Goal: Information Seeking & Learning: Check status

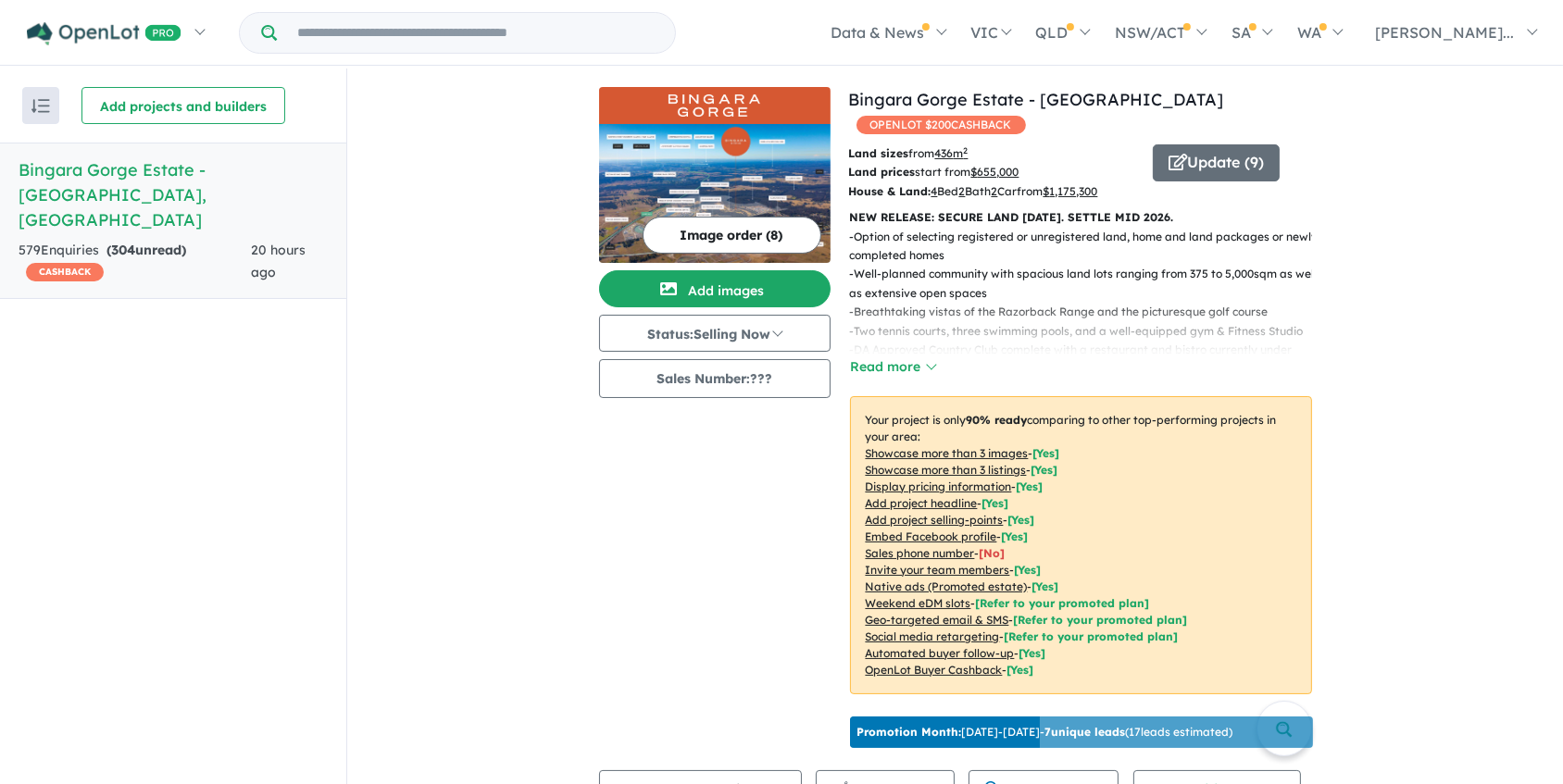
scroll to position [251, 0]
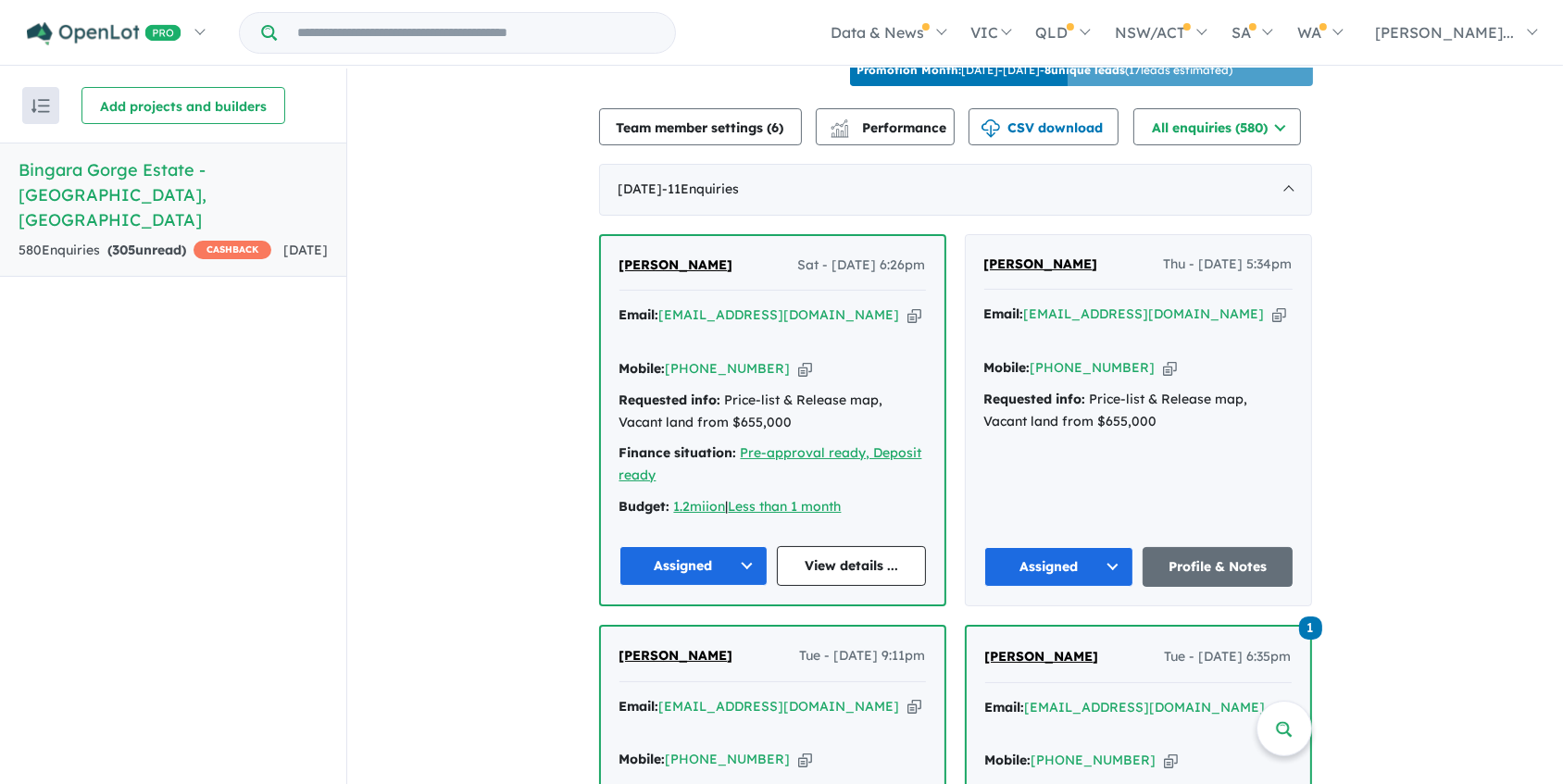
scroll to position [675, 0]
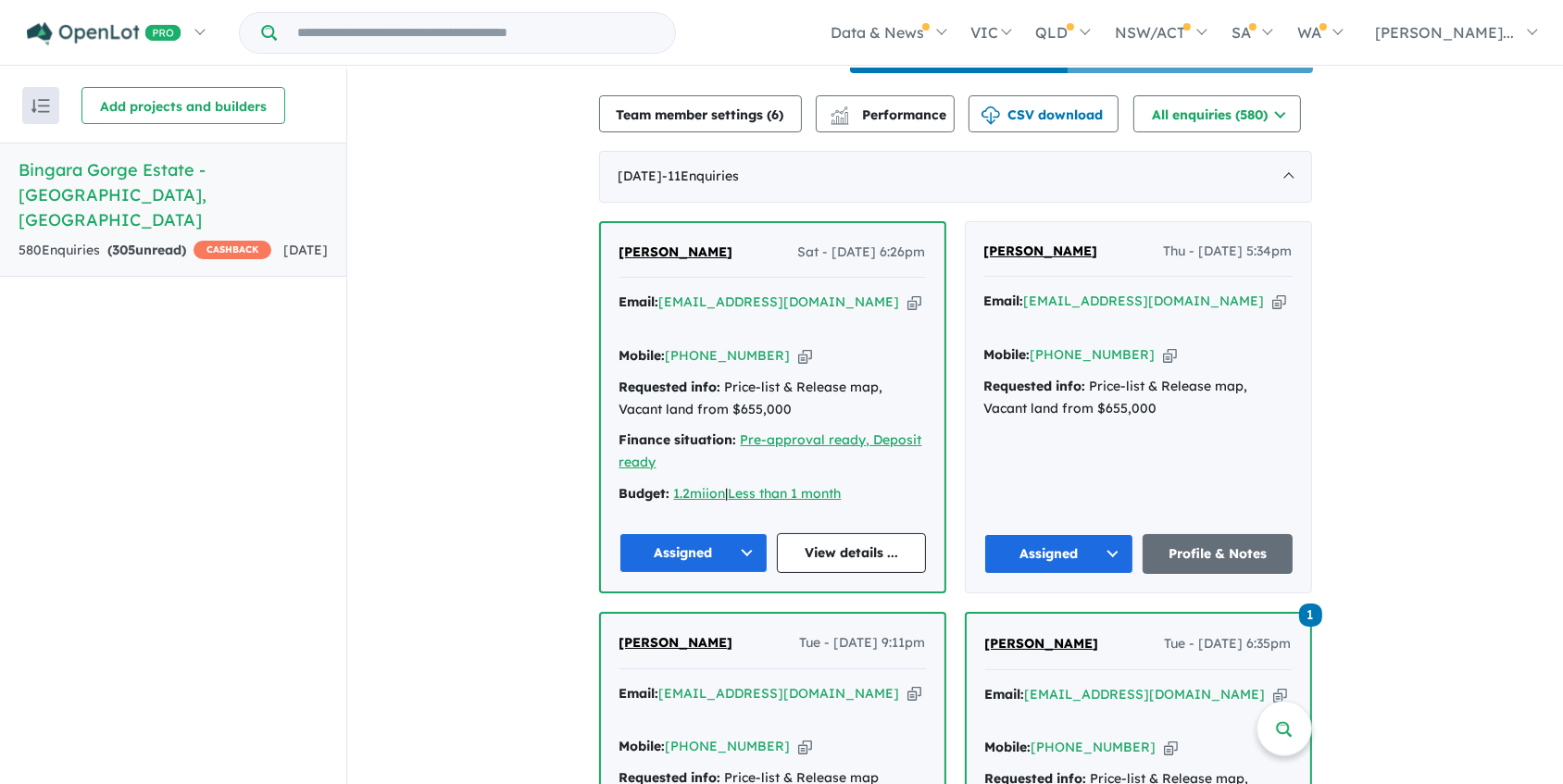
click at [882, 377] on div "Requested info: Price-list & Release map, Vacant land from $655,000" at bounding box center [773, 399] width 306 height 45
click at [832, 533] on link "View details ..." at bounding box center [851, 552] width 149 height 40
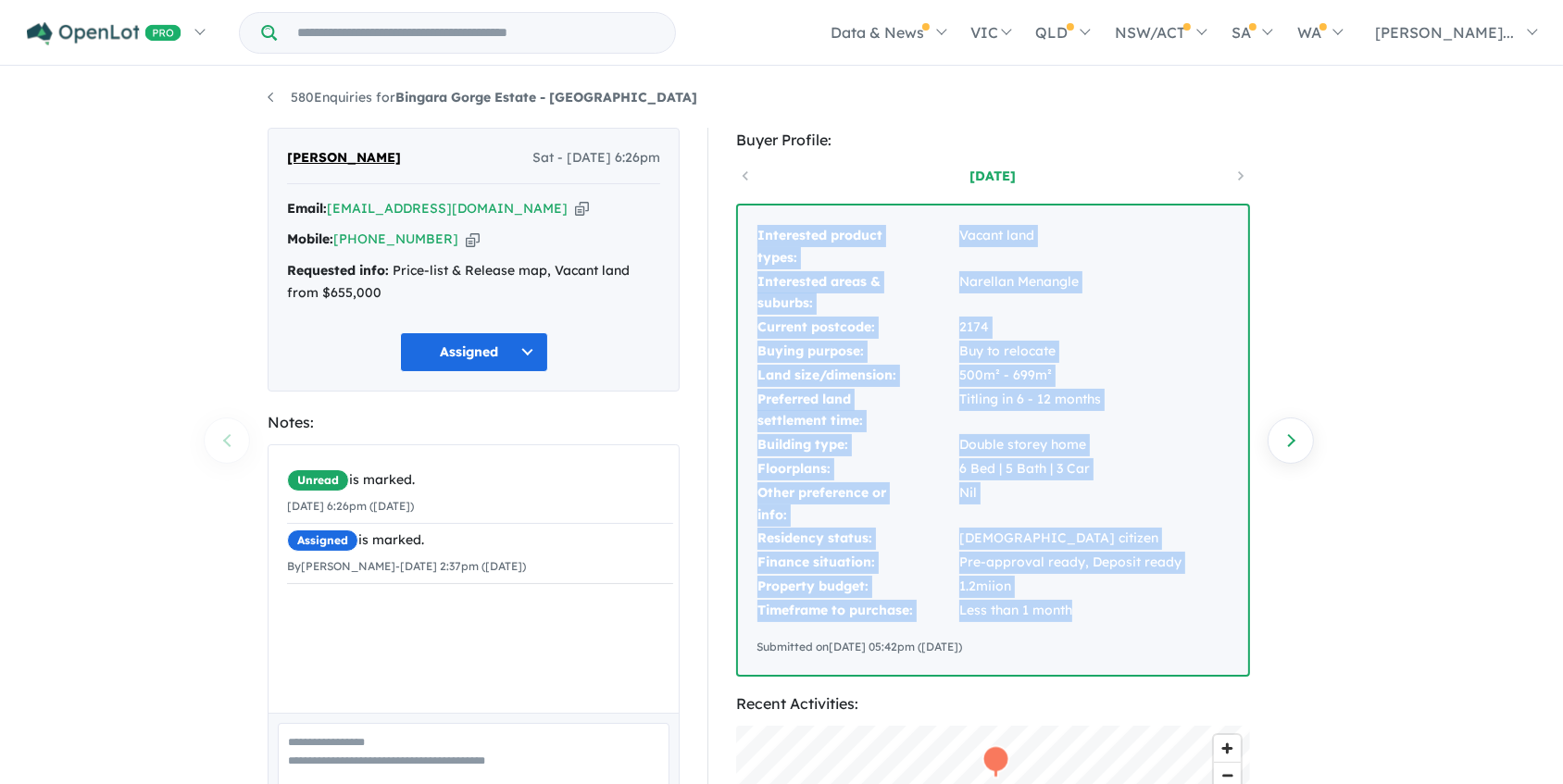
drag, startPoint x: 1084, startPoint y: 611, endPoint x: 746, endPoint y: 222, distance: 515.3
click at [746, 222] on div "Interested product types: Vacant land Interested areas & suburbs: Narellan Mena…" at bounding box center [993, 440] width 511 height 469
copy tbody "Interested product types: Vacant land Interested areas & suburbs: Narellan Mena…"
click at [268, 93] on link "580 Enquiries for Bingara Gorge Estate - Wilton" at bounding box center [482, 96] width 430 height 17
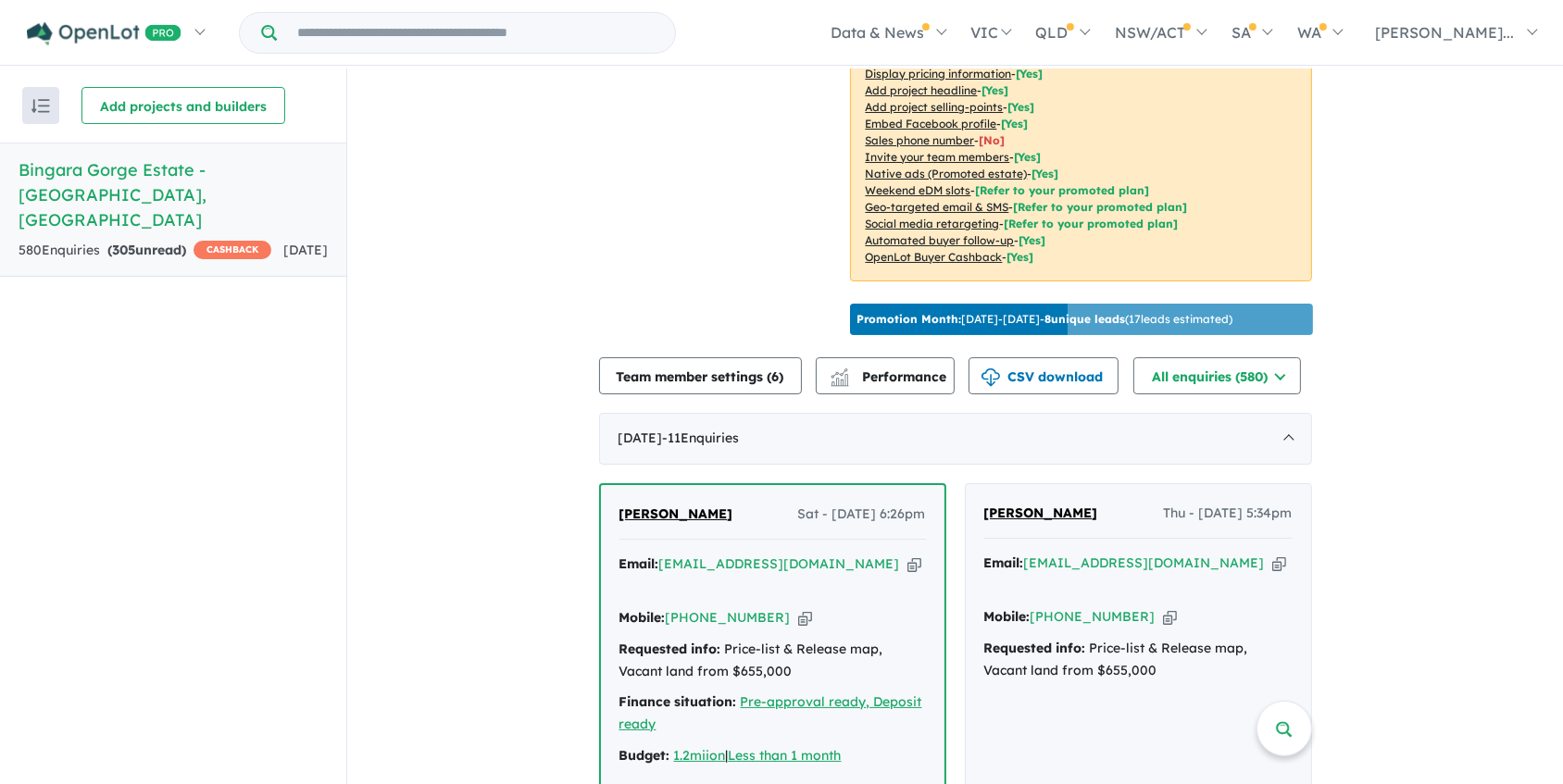
scroll to position [675, 0]
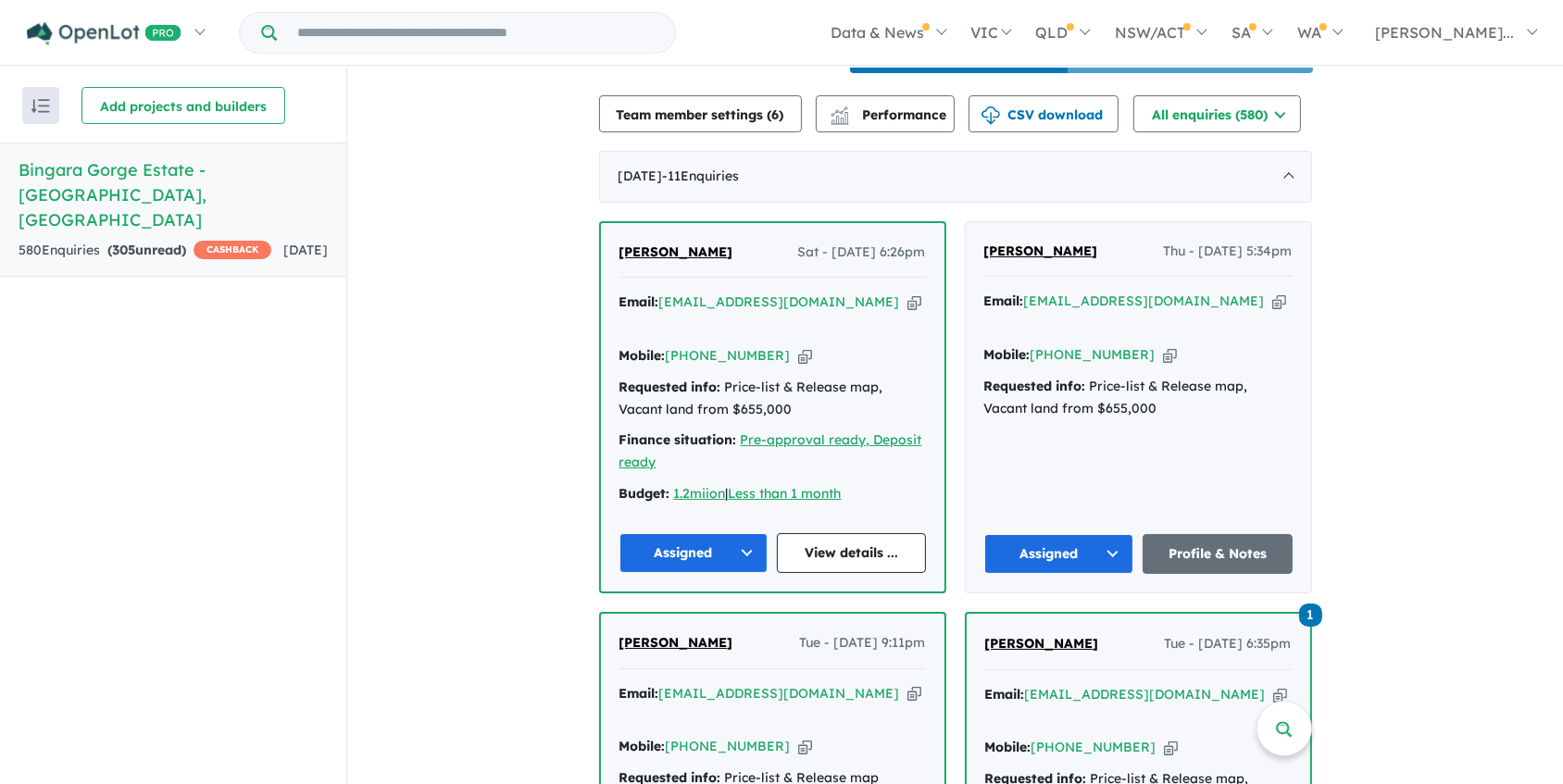
click at [720, 533] on button "Assigned" at bounding box center [694, 552] width 149 height 40
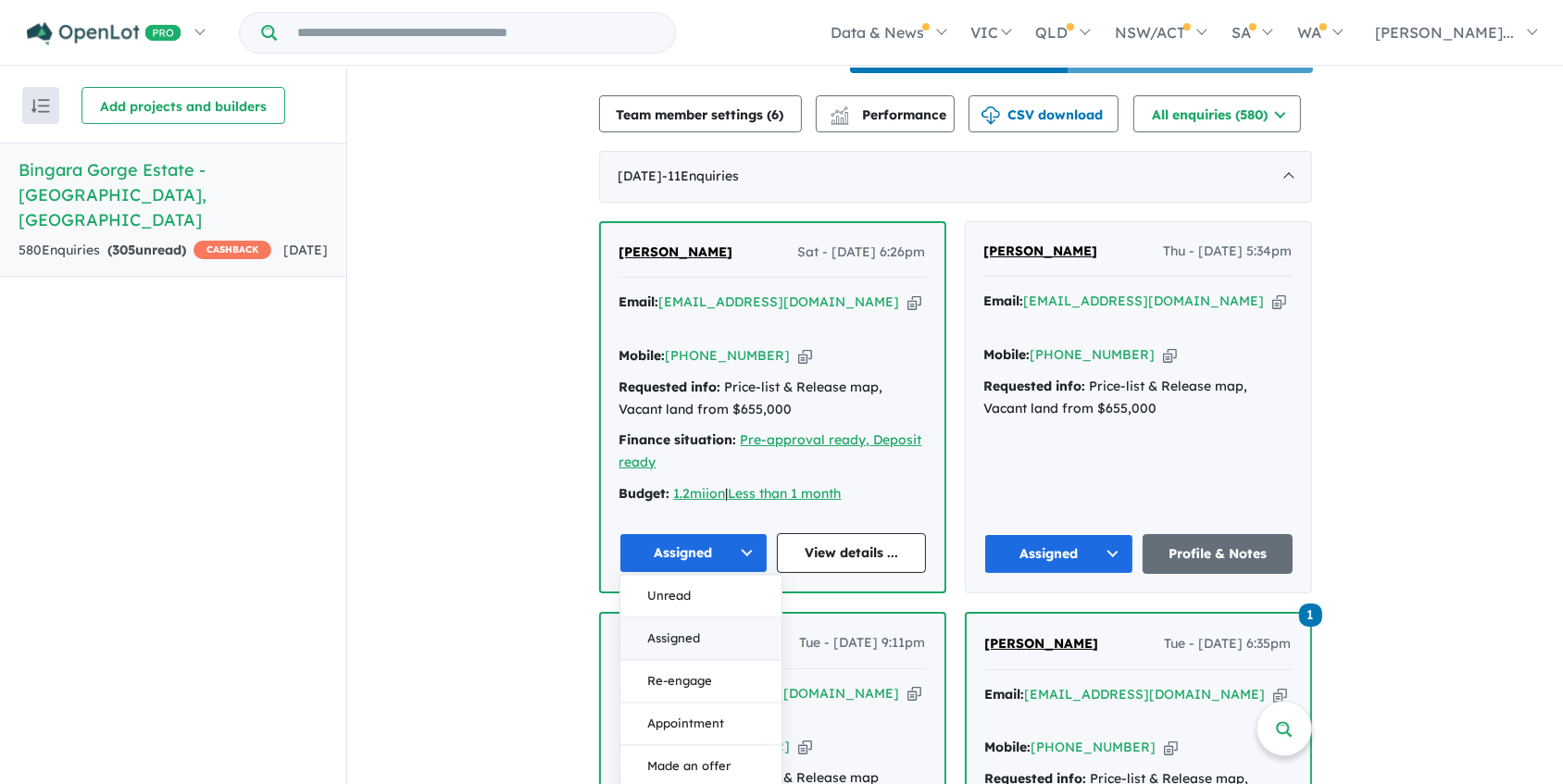
click at [705, 617] on button "Assigned" at bounding box center [701, 639] width 161 height 43
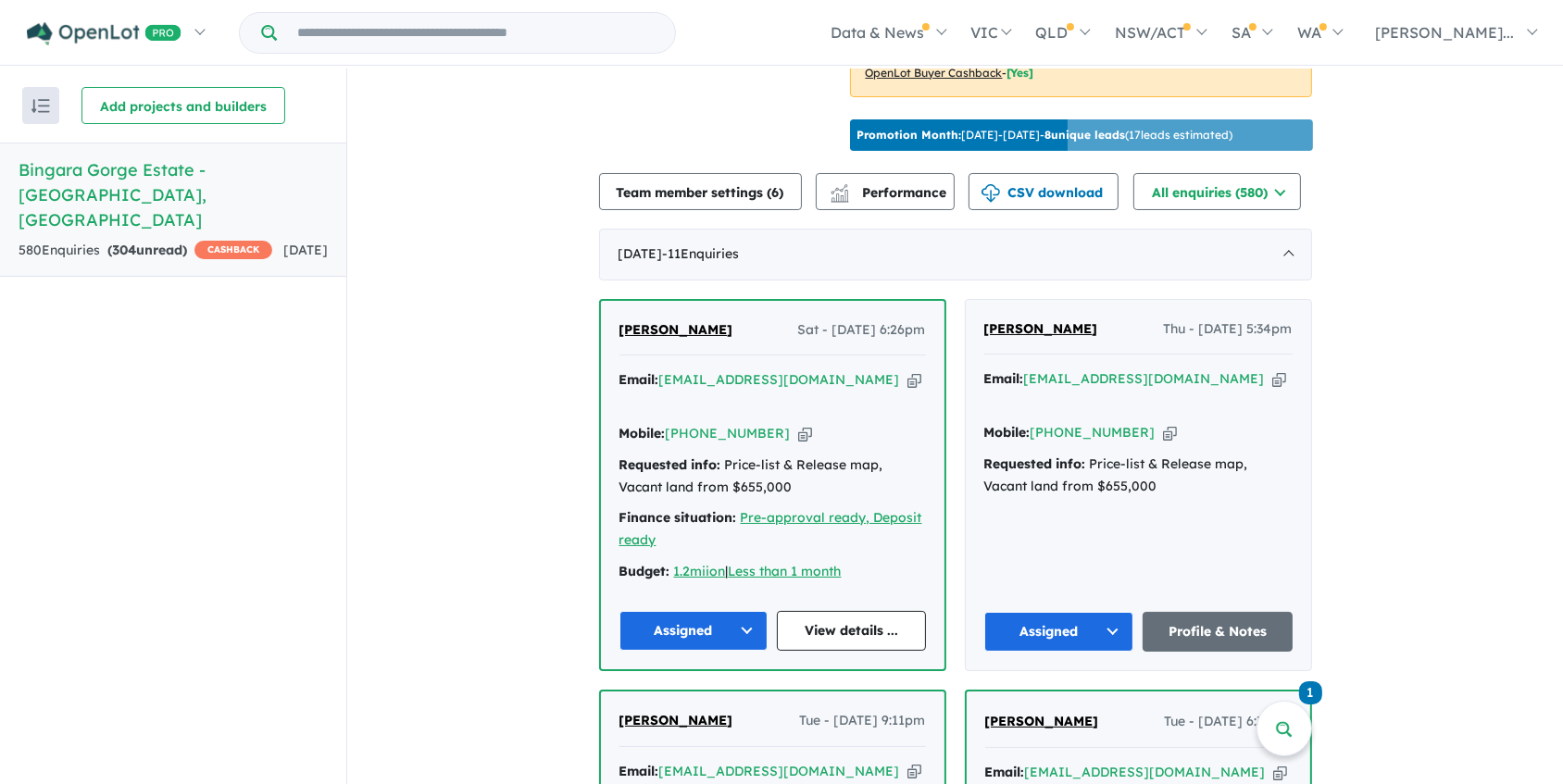
scroll to position [590, 0]
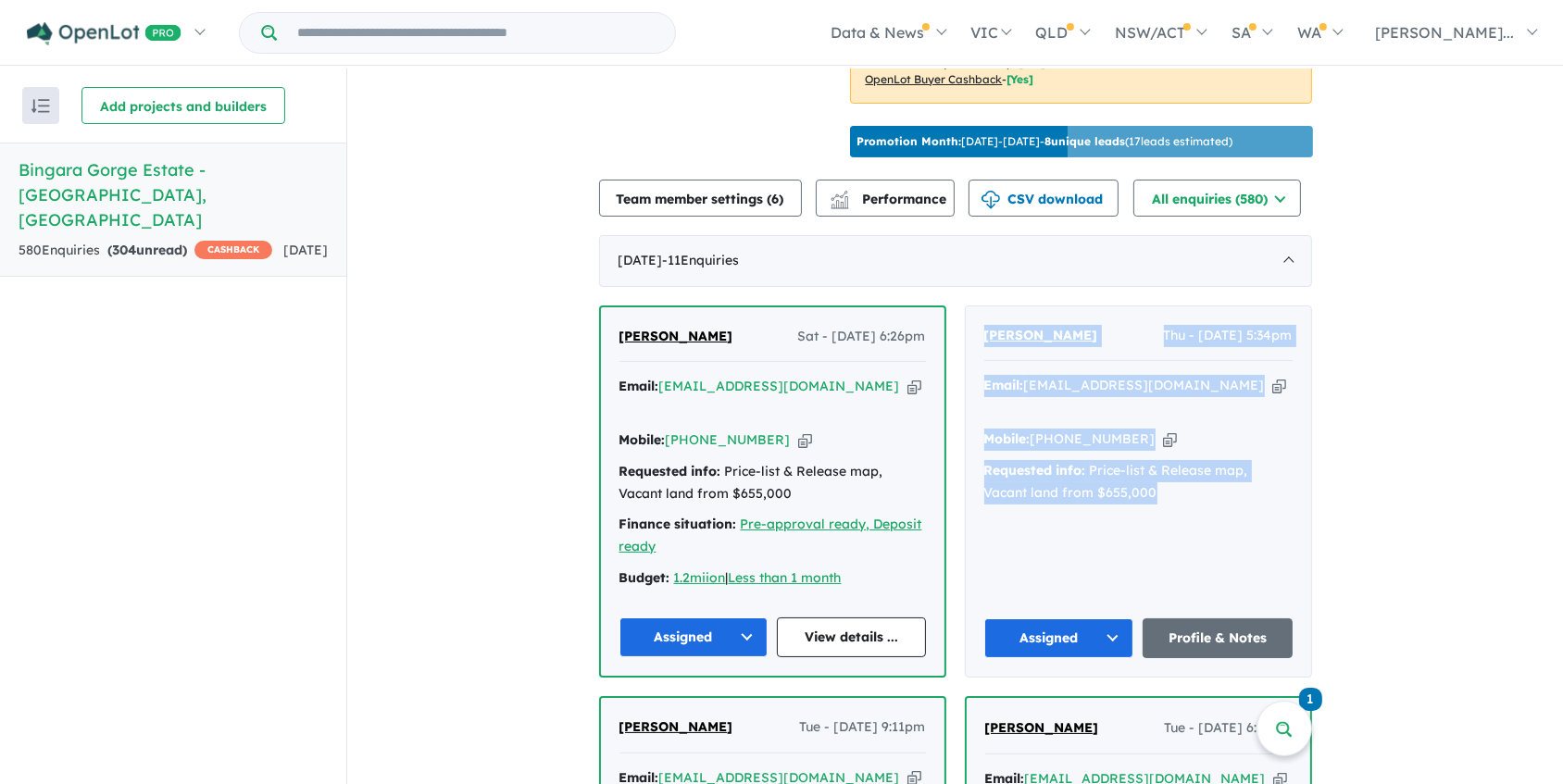
drag, startPoint x: 973, startPoint y: 318, endPoint x: 1271, endPoint y: 462, distance: 331.0
click at [1271, 462] on div "Zeba Ansari Thu - 09/10/2025, 5:34pm Email: zaridz15@gmail.com Copied! Mobile: …" at bounding box center [1138, 491] width 345 height 370
copy div "Zeba Ansari Thu - 09/10/2025, 5:34pm Email: zaridz15@gmail.com Copied! Mobile: …"
